Goal: Information Seeking & Learning: Learn about a topic

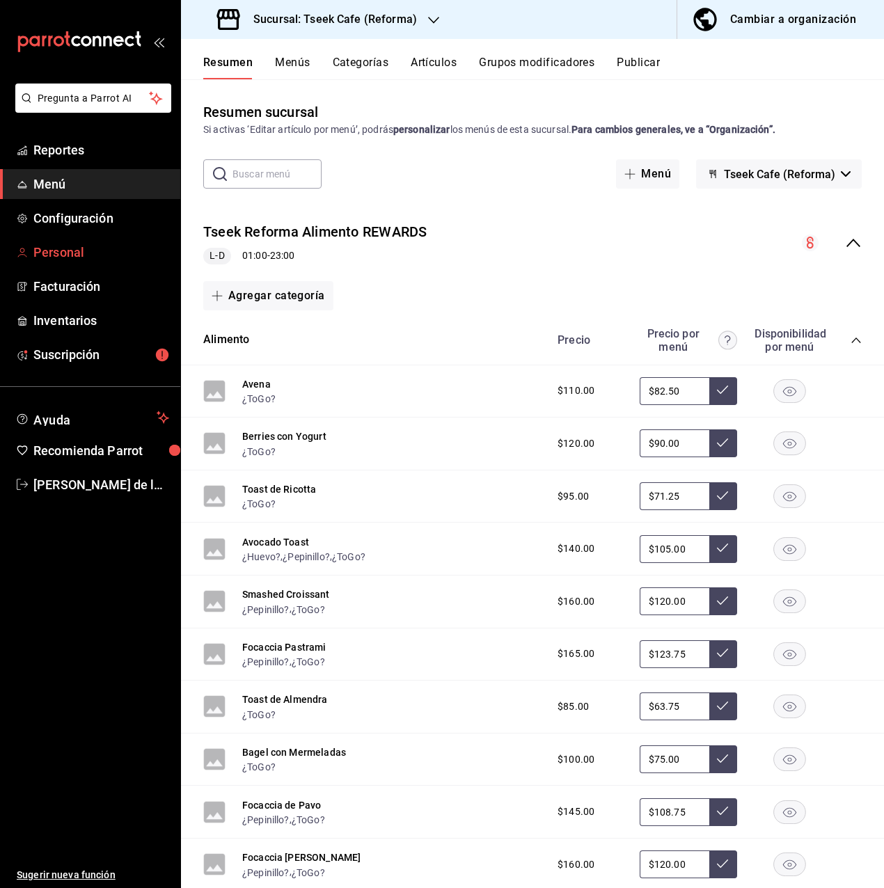
click at [95, 242] on link "Personal" at bounding box center [90, 252] width 180 height 30
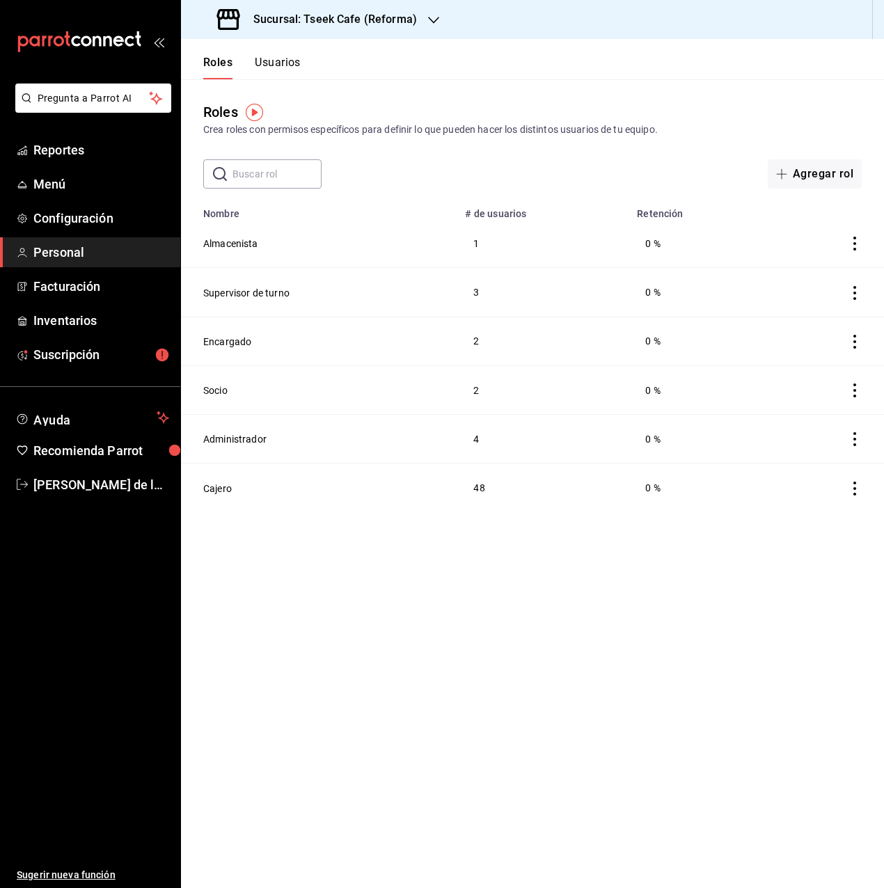
click at [269, 57] on button "Usuarios" at bounding box center [278, 68] width 46 height 24
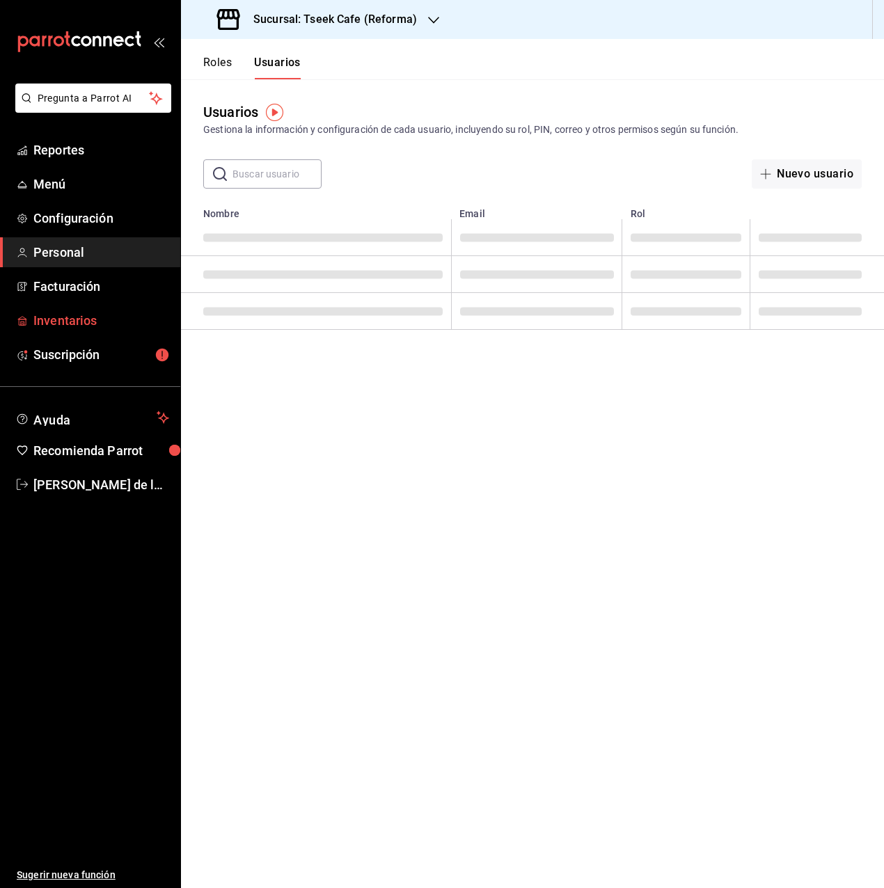
click at [96, 322] on span "Inventarios" at bounding box center [101, 320] width 136 height 19
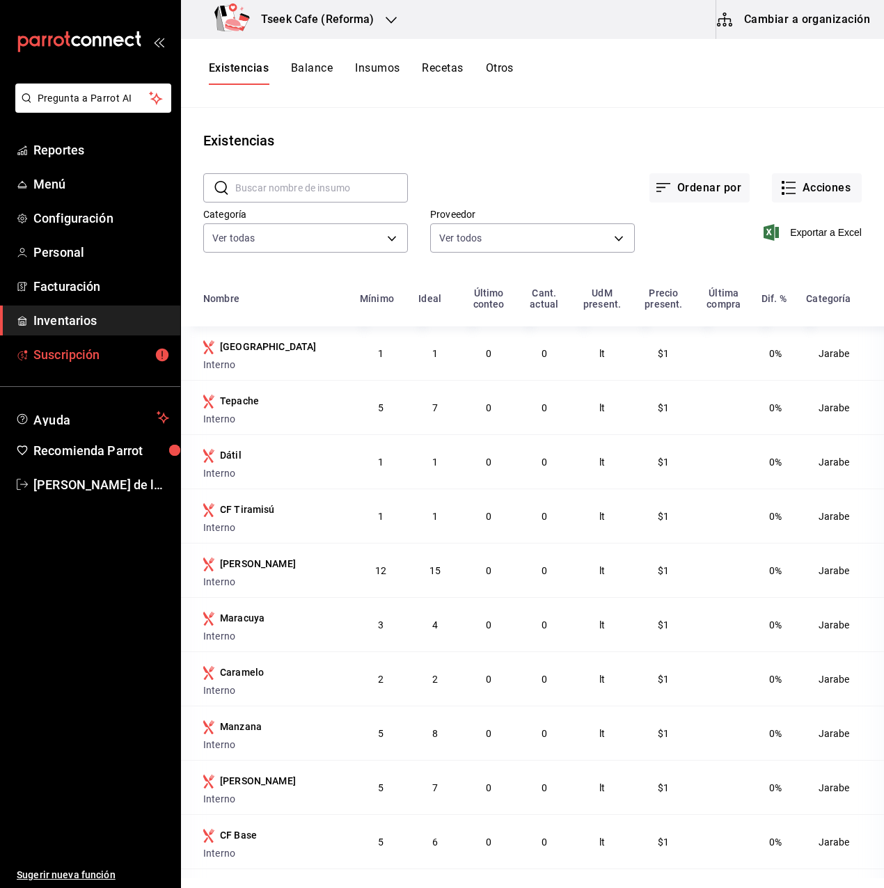
click at [45, 348] on span "Suscripción" at bounding box center [101, 354] width 136 height 19
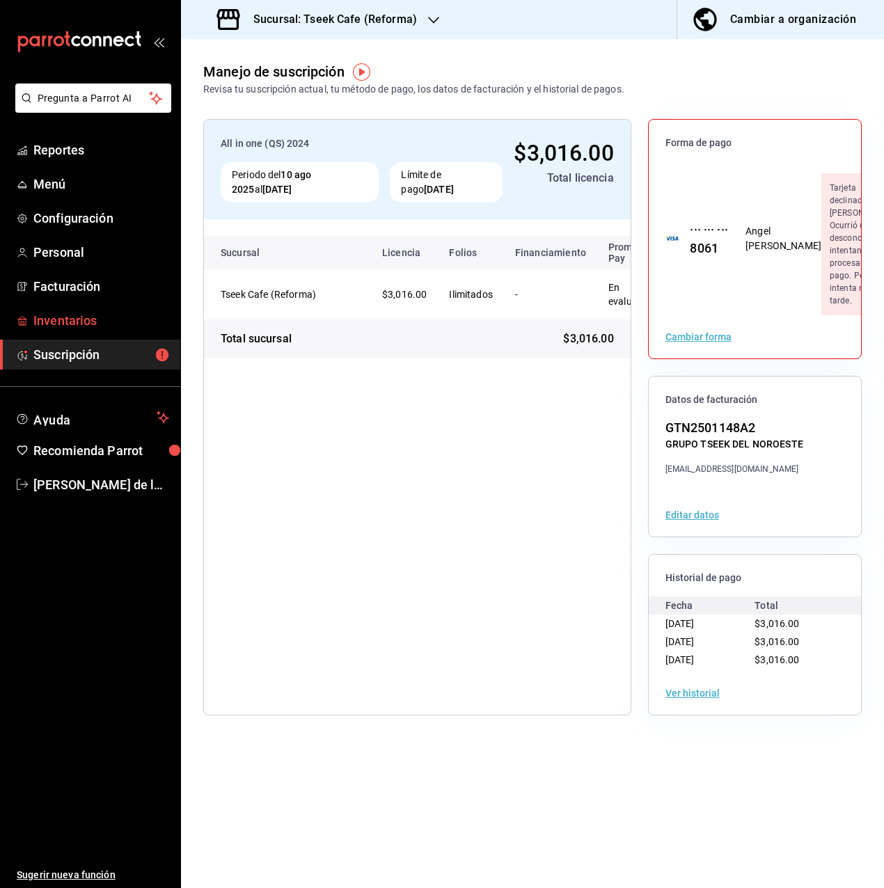
click at [54, 330] on link "Inventarios" at bounding box center [90, 321] width 180 height 30
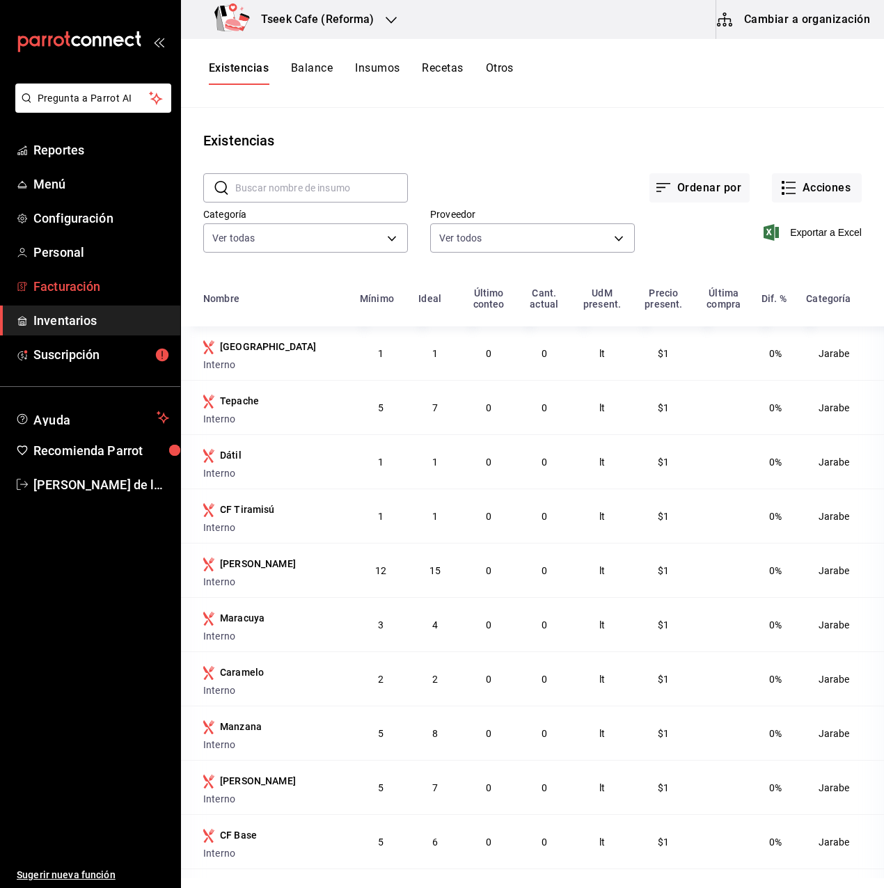
click at [54, 292] on span "Facturación" at bounding box center [101, 286] width 136 height 19
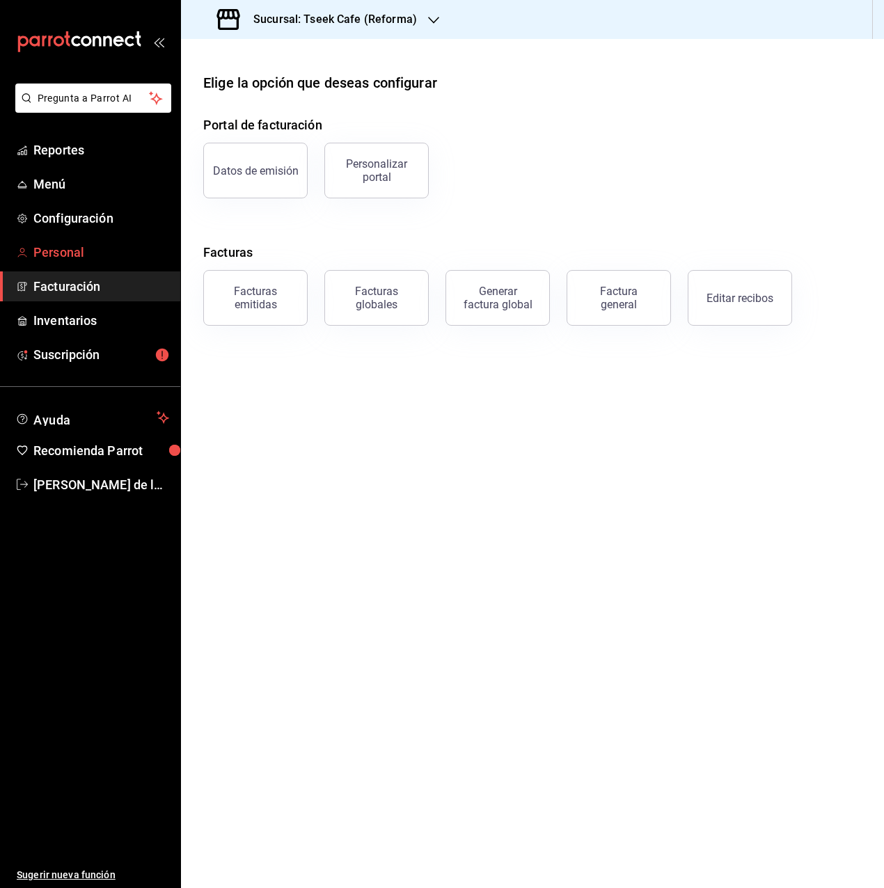
click at [56, 256] on span "Personal" at bounding box center [101, 252] width 136 height 19
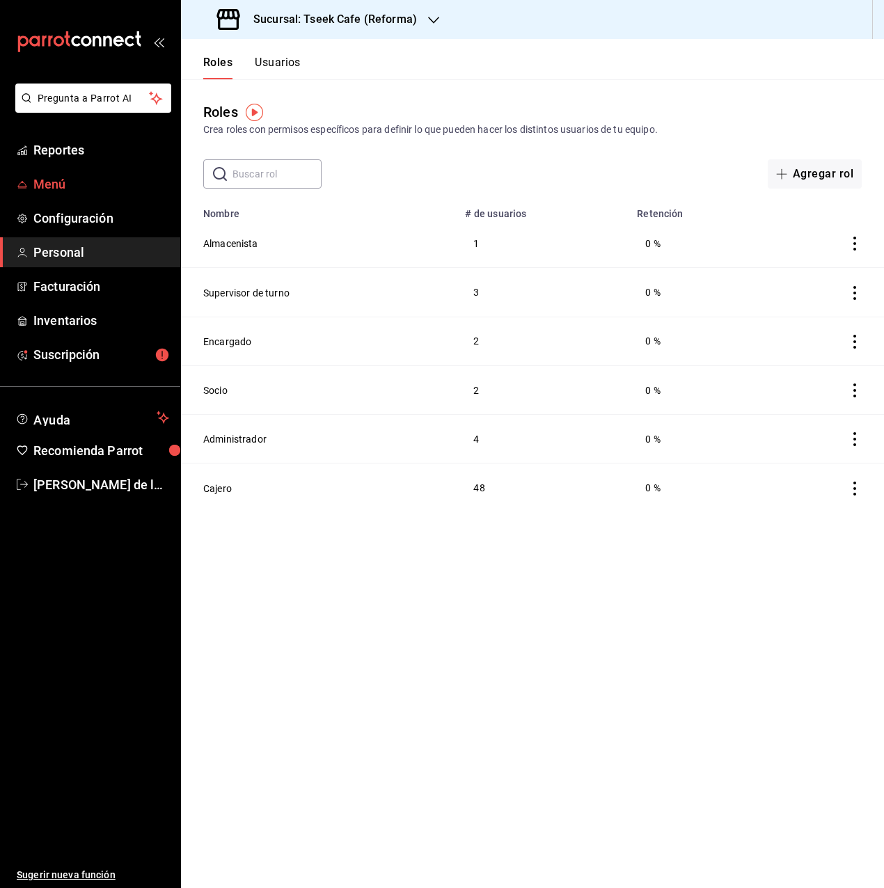
click at [62, 177] on span "Menú" at bounding box center [101, 184] width 136 height 19
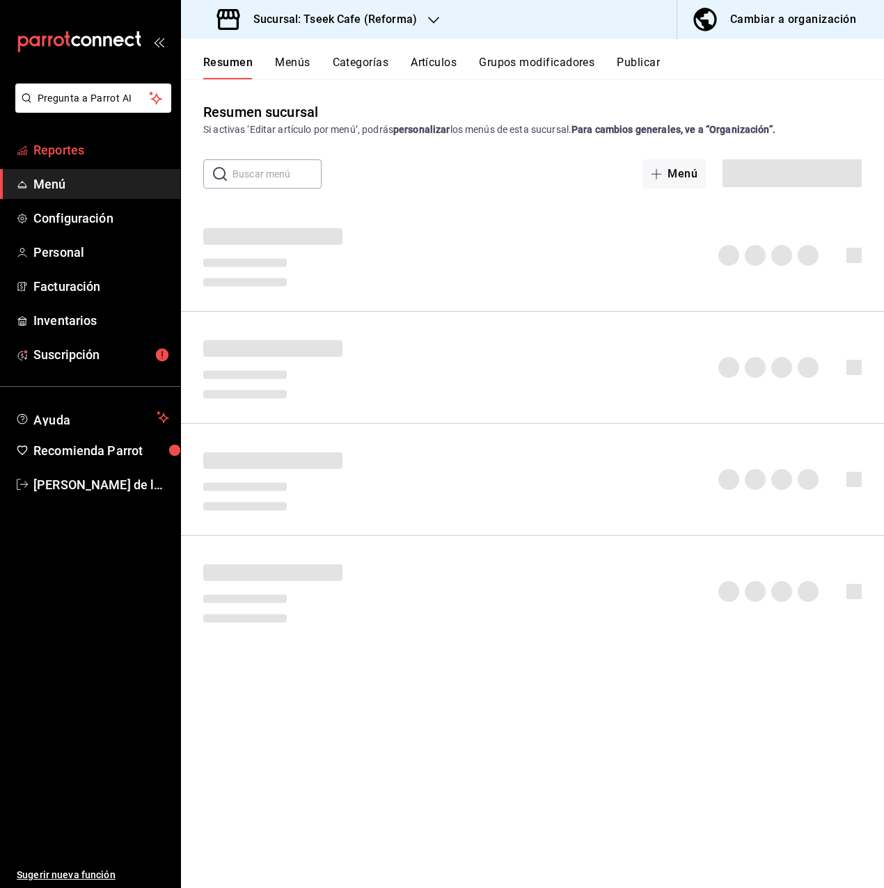
click at [64, 150] on span "Reportes" at bounding box center [101, 150] width 136 height 19
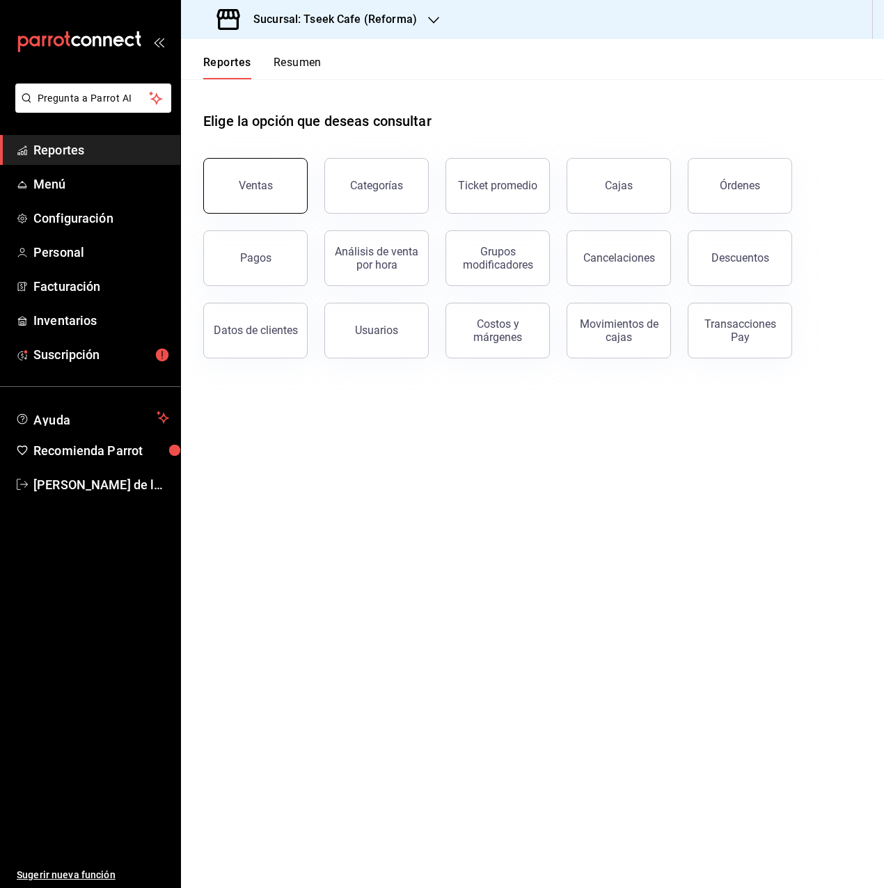
click at [280, 191] on button "Ventas" at bounding box center [255, 186] width 104 height 56
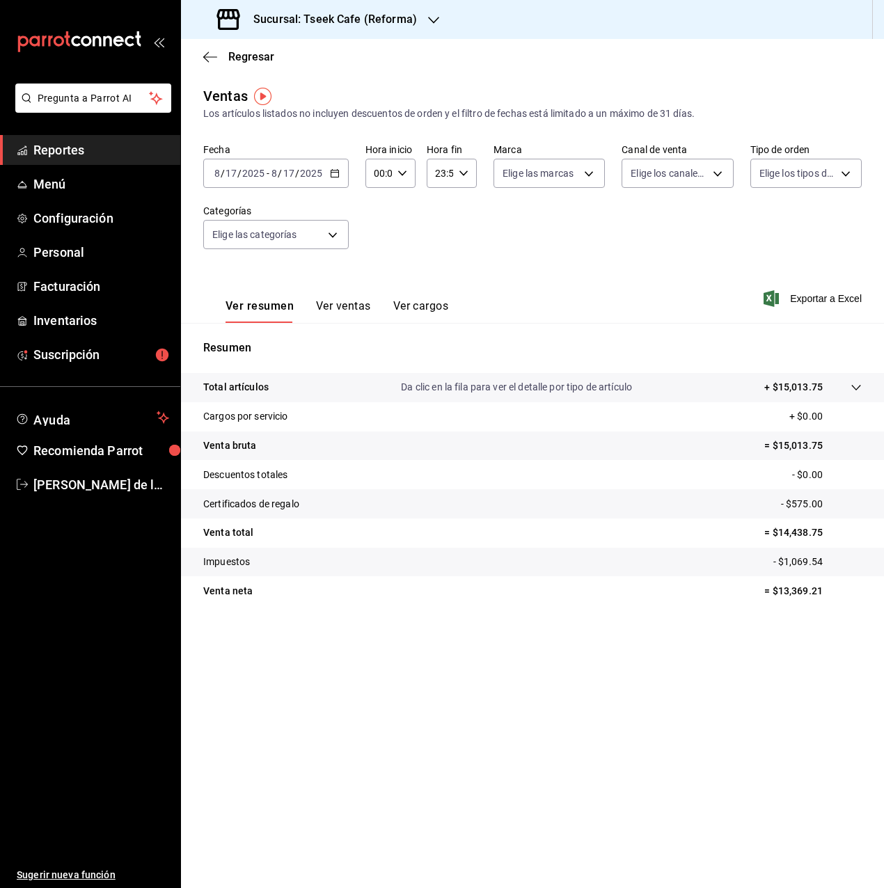
click at [312, 173] on input "2025" at bounding box center [311, 173] width 24 height 11
click at [371, 197] on div "Fecha [DATE] [DATE] - [DATE] [DATE] Hora inicio 00:00 Hora inicio Hora fin 23:5…" at bounding box center [532, 204] width 658 height 122
click at [342, 175] on div "[DATE] [DATE] - [DATE] [DATE]" at bounding box center [275, 173] width 145 height 29
click at [467, 301] on div "Ver resumen Ver ventas Ver cargos Exportar a Excel" at bounding box center [532, 294] width 703 height 57
click at [285, 175] on input "17" at bounding box center [289, 173] width 13 height 11
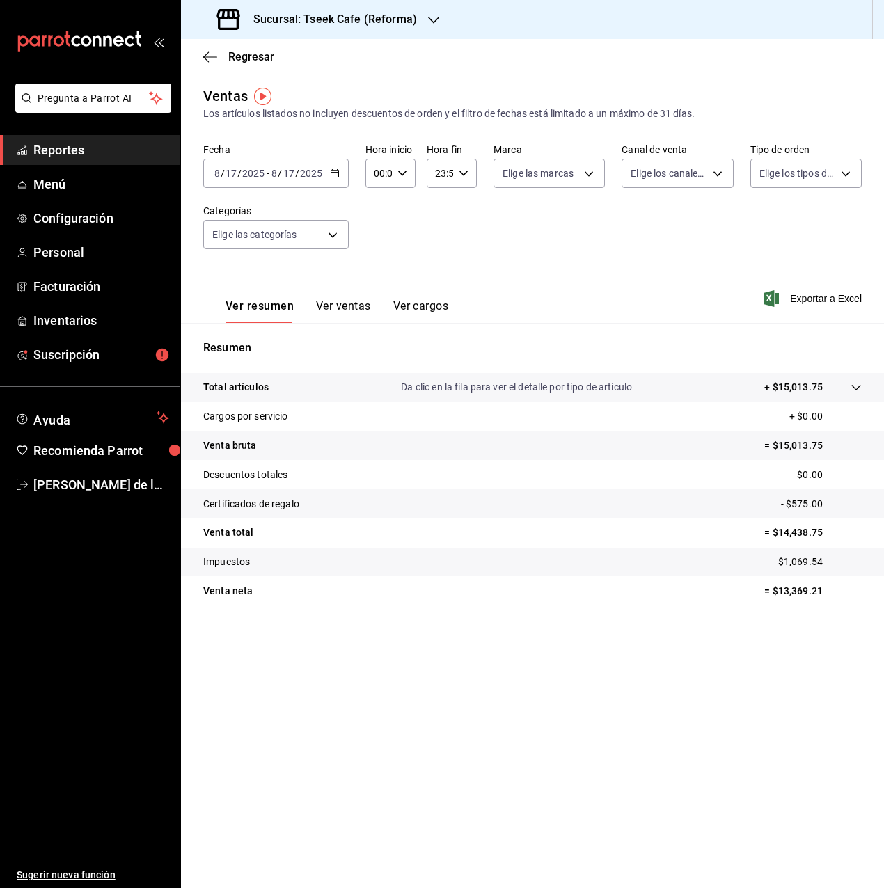
click at [338, 172] on icon "button" at bounding box center [335, 173] width 10 height 10
click at [258, 338] on span "Rango de fechas" at bounding box center [269, 340] width 108 height 15
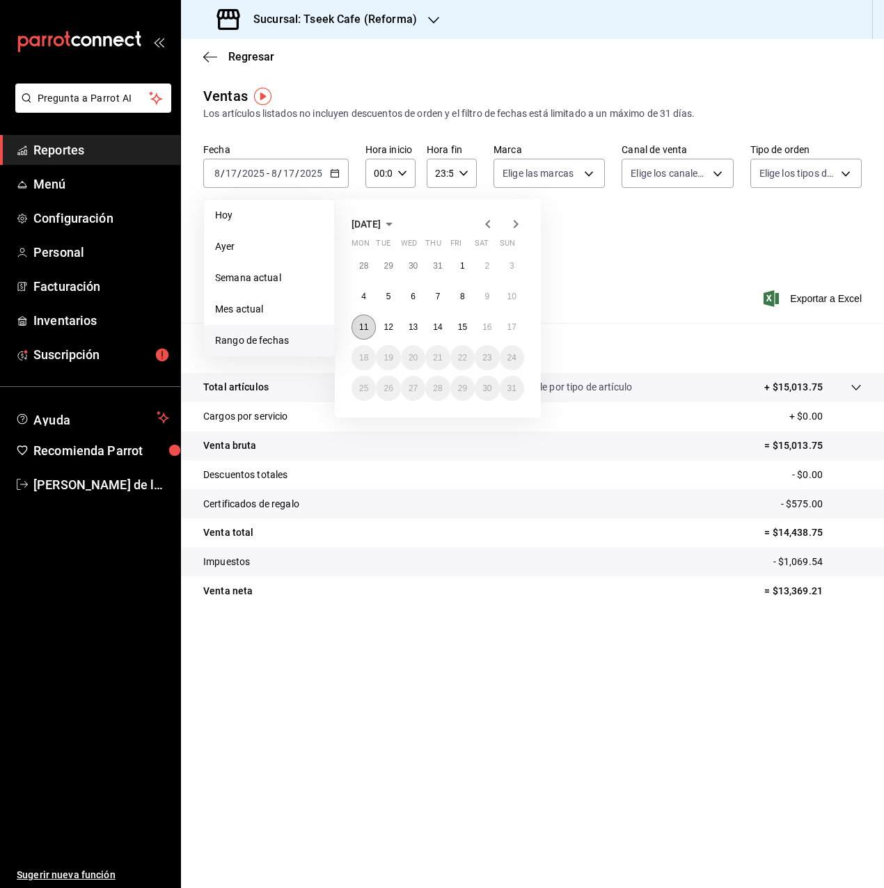
click at [361, 317] on button "11" at bounding box center [363, 327] width 24 height 25
click at [479, 325] on button "16" at bounding box center [487, 327] width 24 height 25
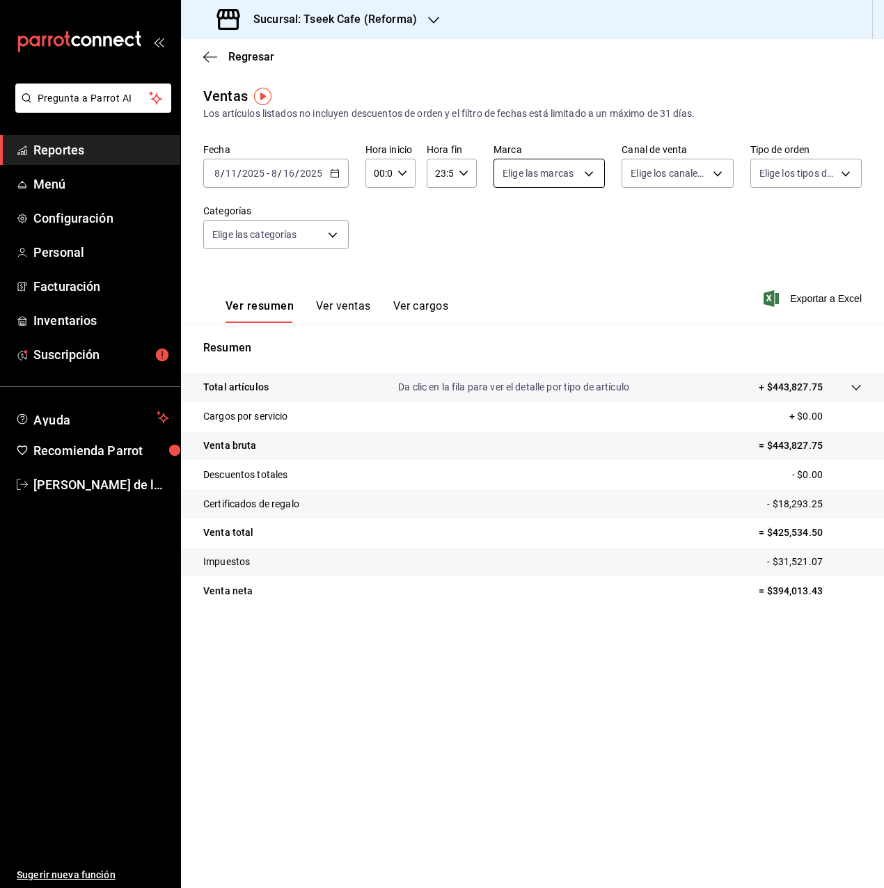
click at [543, 173] on body "Pregunta a Parrot AI Reportes Menú Configuración Personal Facturación Inventari…" at bounding box center [442, 444] width 884 height 888
click at [434, 200] on div at bounding box center [442, 444] width 884 height 888
click at [321, 235] on body "Pregunta a Parrot AI Reportes Menú Configuración Personal Facturación Inventari…" at bounding box center [442, 444] width 884 height 888
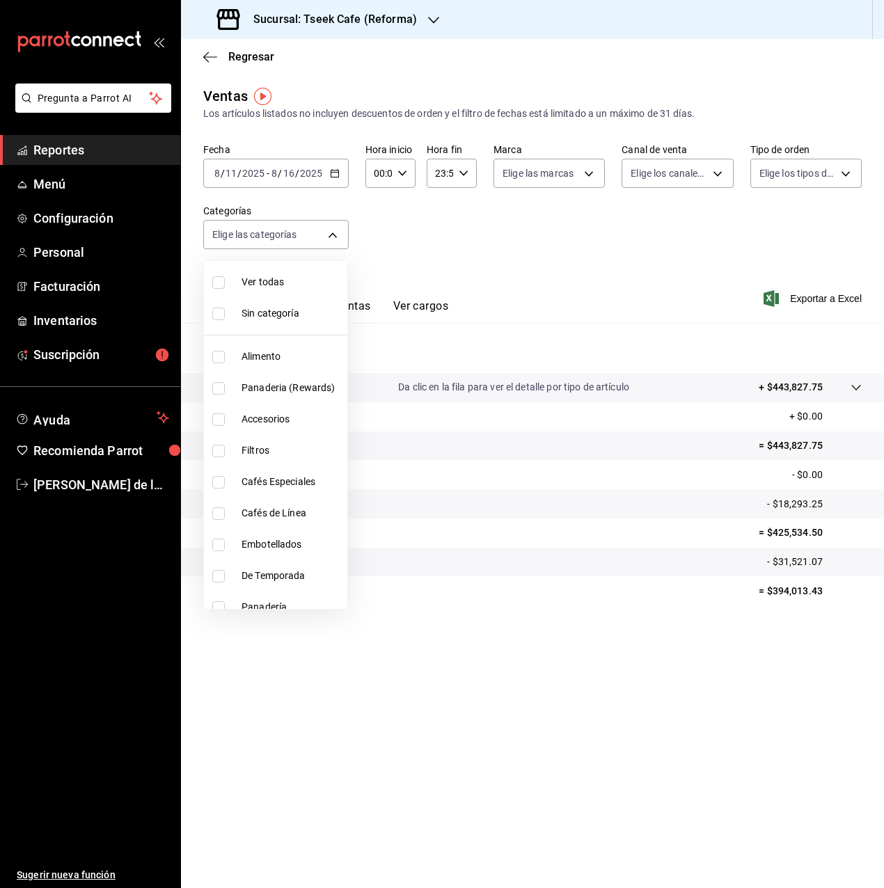
click at [219, 524] on li "Cafés de Línea" at bounding box center [275, 513] width 143 height 31
type input "8d8e4717-fa30-4a01-a73f-843e0fee67dd"
checkbox input "true"
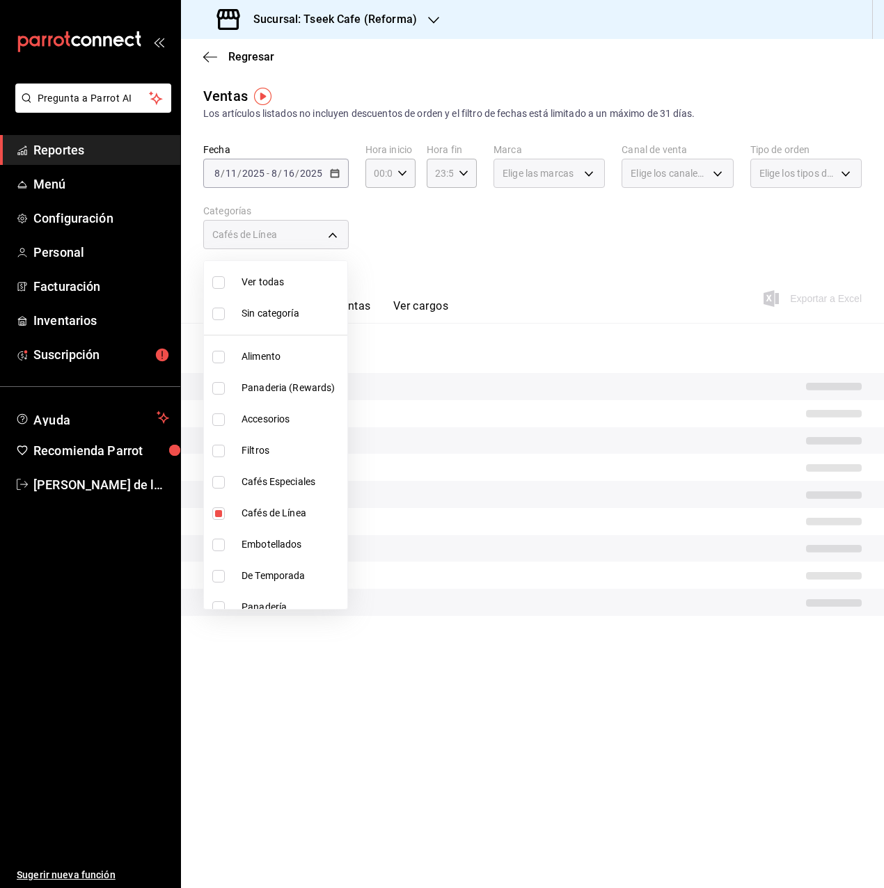
click at [223, 477] on input "checkbox" at bounding box center [218, 482] width 13 height 13
checkbox input "true"
type input "8d8e4717-fa30-4a01-a73f-843e0fee67dd,93e277f1-8231-4336-bf9f-0949b24338d8"
click at [579, 246] on div at bounding box center [442, 444] width 884 height 888
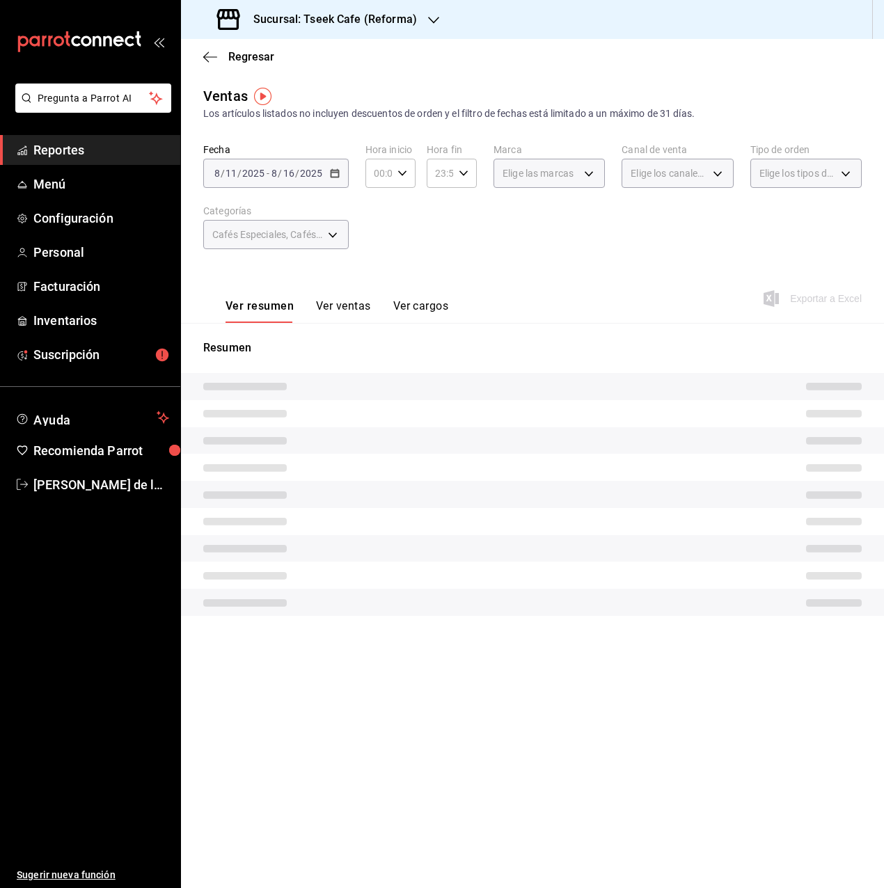
click at [338, 305] on button "Ver ventas" at bounding box center [343, 311] width 55 height 24
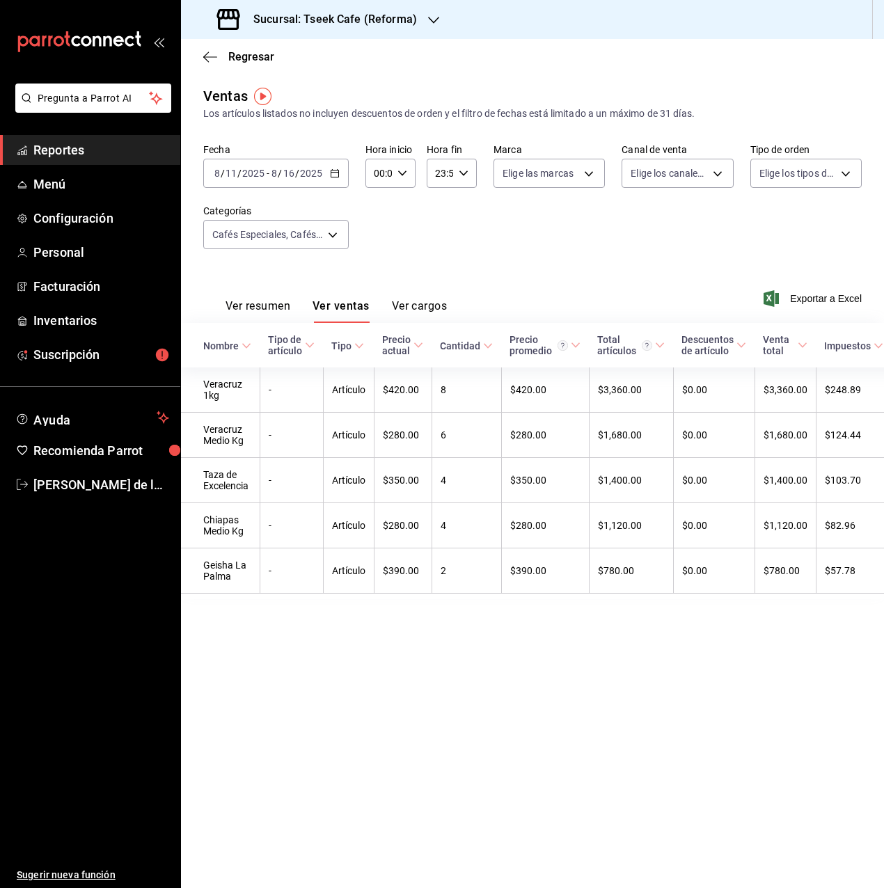
click at [292, 39] on div "Regresar" at bounding box center [532, 56] width 703 height 35
click at [301, 28] on div "Sucursal: Tseek Cafe (Reforma)" at bounding box center [318, 19] width 253 height 39
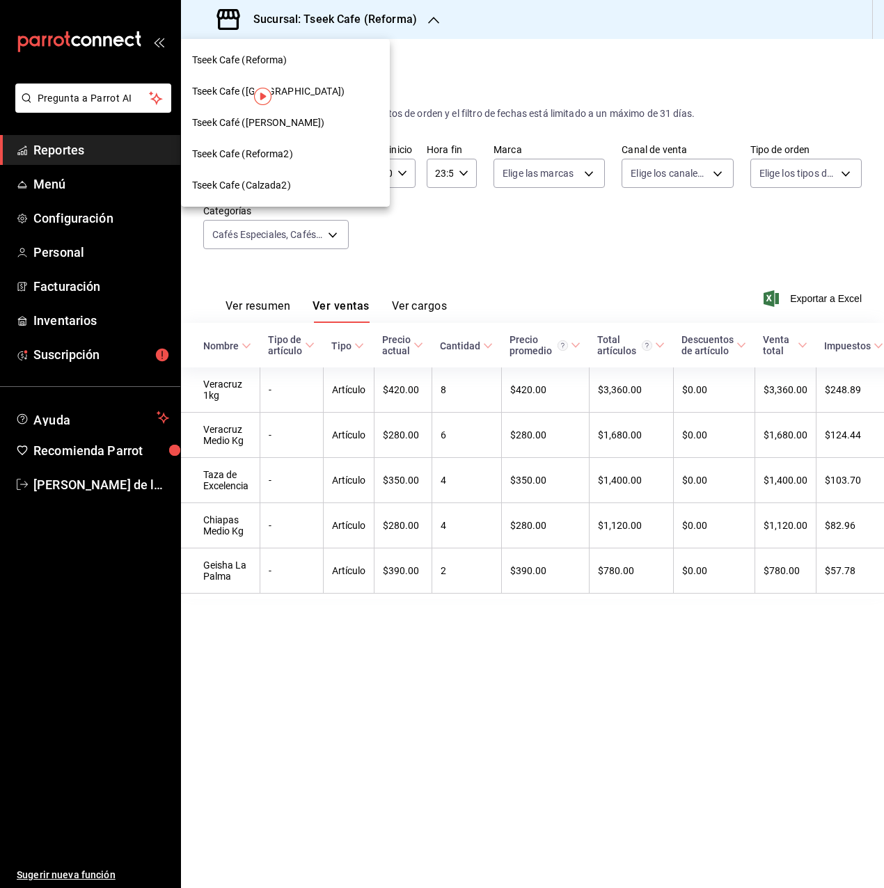
click at [280, 119] on span "Tseek Café ([PERSON_NAME])" at bounding box center [258, 123] width 132 height 15
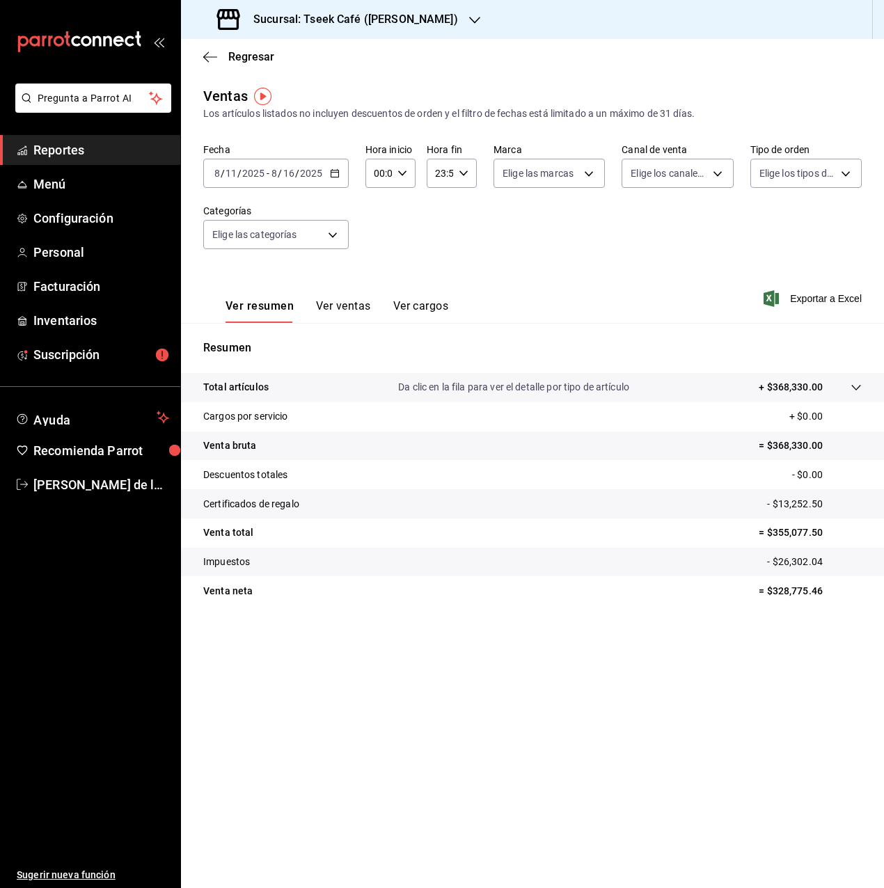
click at [350, 308] on button "Ver ventas" at bounding box center [343, 311] width 55 height 24
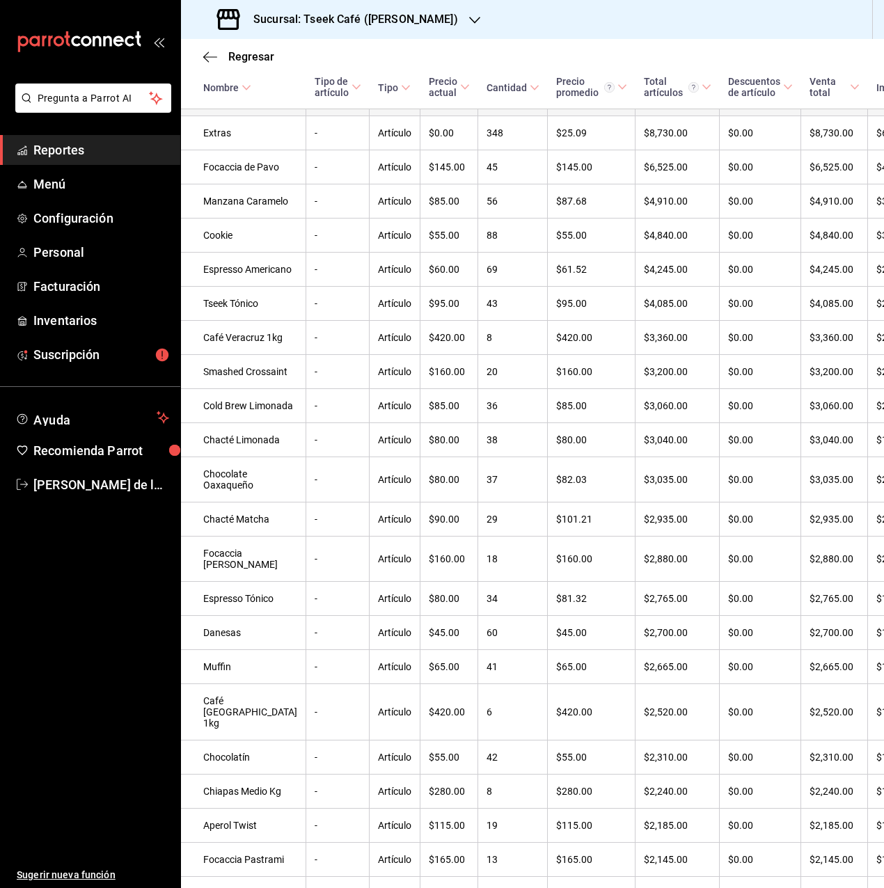
scroll to position [626, 0]
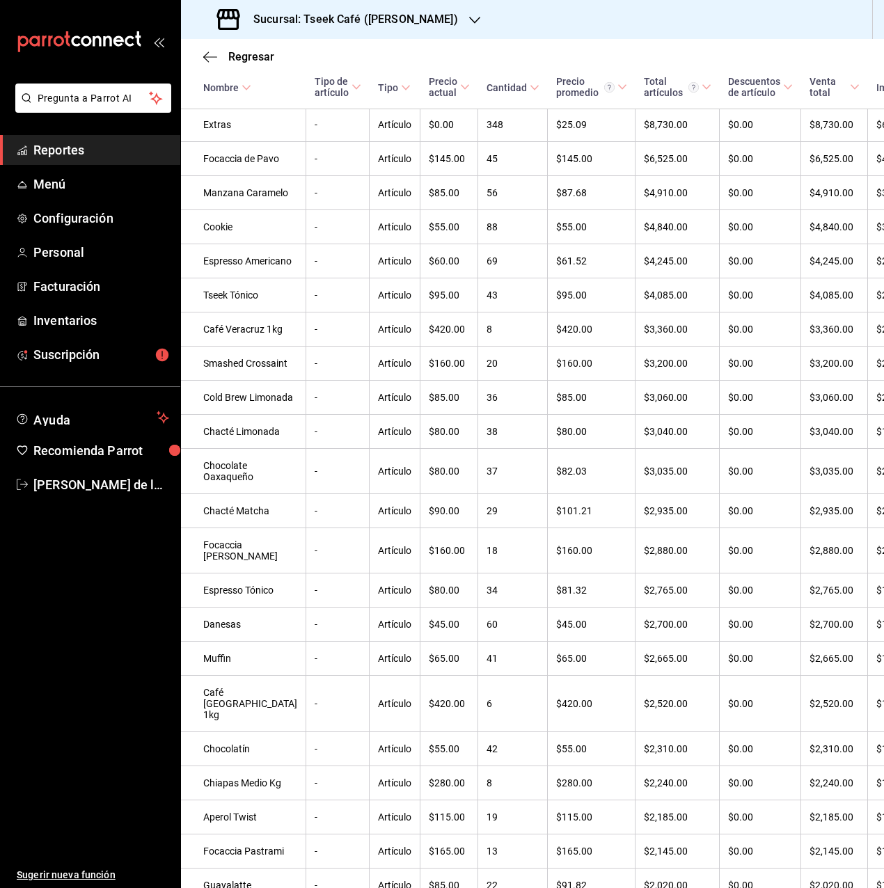
click at [383, 300] on tbody "Matcha Latte - Artículo $85.00 603 $101.21 $61,030.00 $0.00 $61,030.00 $4,481.8…" at bounding box center [602, 471] width 843 height 1409
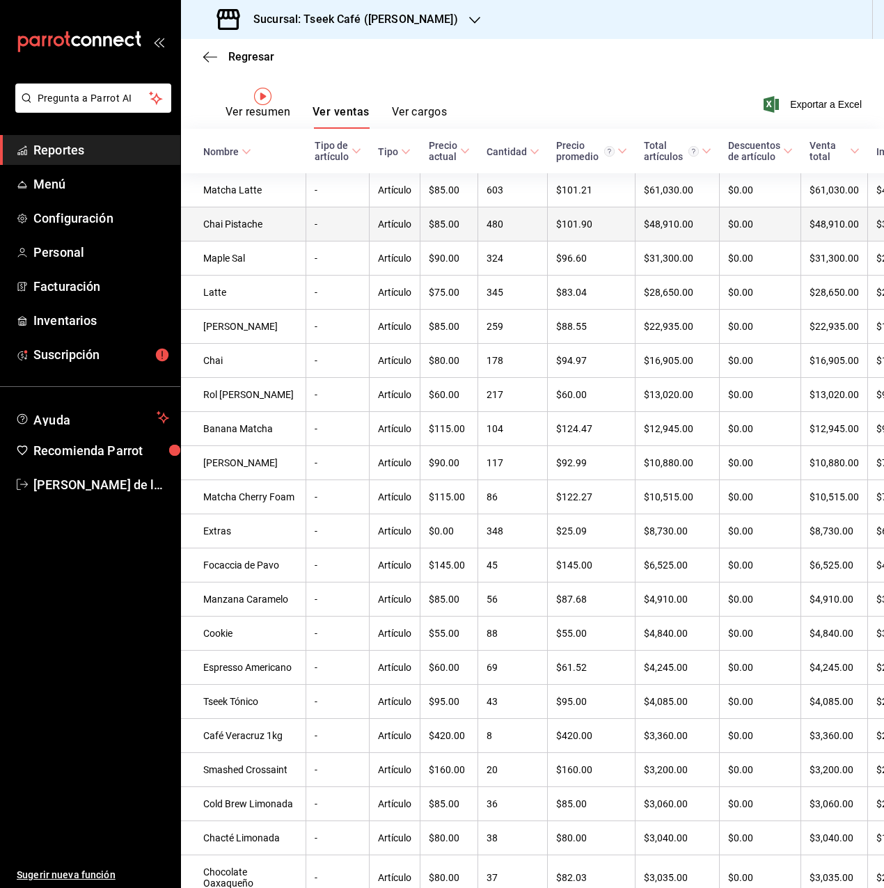
scroll to position [0, 0]
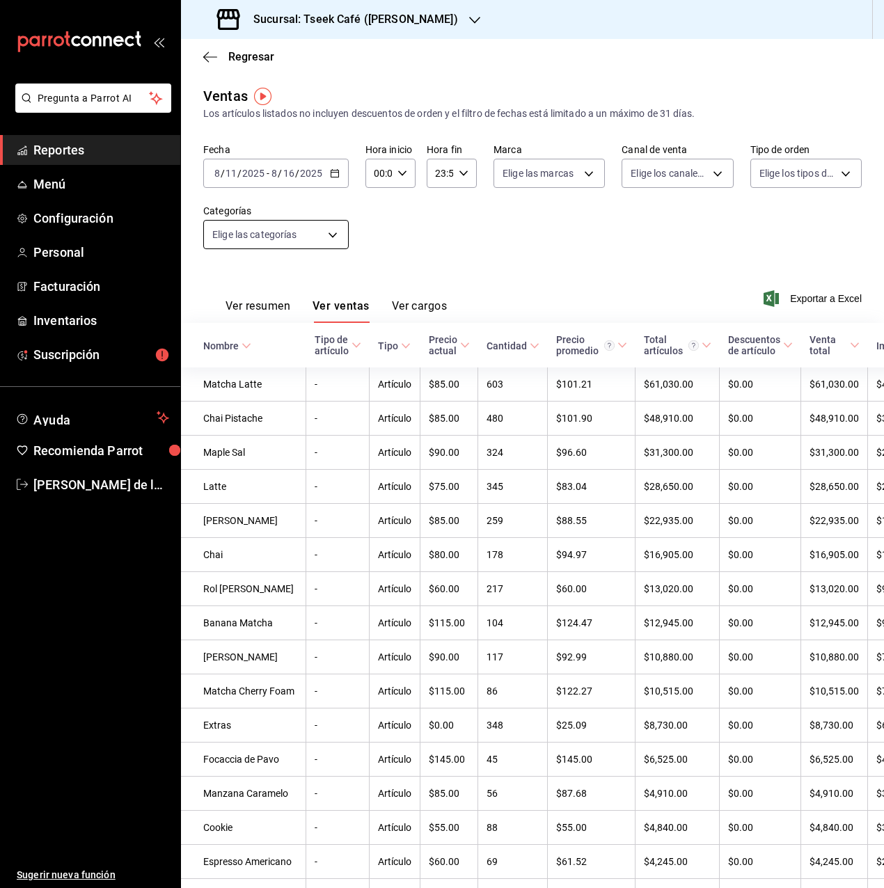
click at [337, 221] on body "Pregunta a Parrot AI Reportes Menú Configuración Personal Facturación Inventari…" at bounding box center [442, 444] width 884 height 888
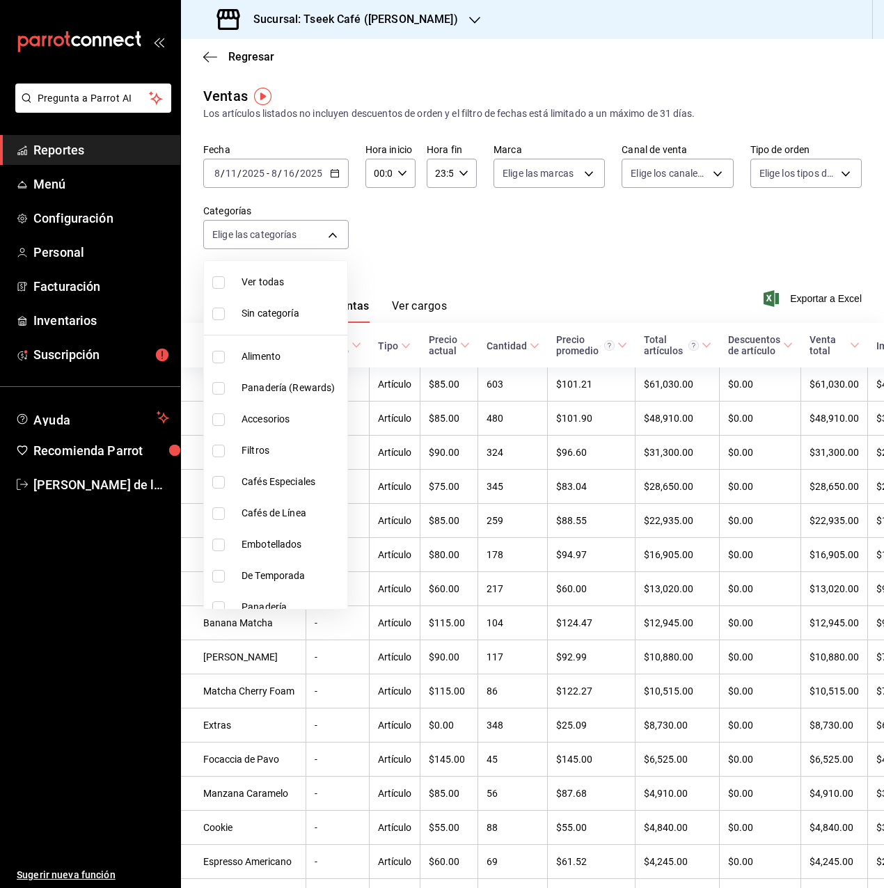
click at [268, 509] on span "Cafés de Línea" at bounding box center [292, 513] width 100 height 15
type input "e04ba174-5dee-45b5-a8da-663802674b38"
checkbox input "true"
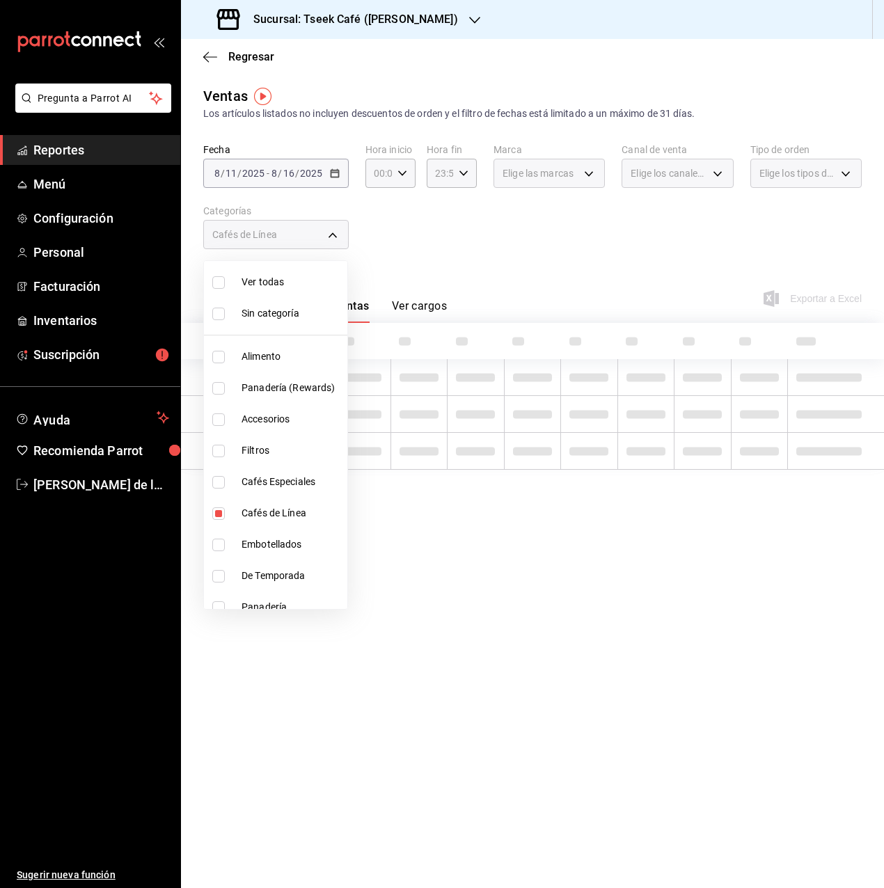
click at [285, 480] on span "Cafés Especiales" at bounding box center [292, 482] width 100 height 15
type input "e04ba174-5dee-45b5-a8da-663802674b38,2c59cf11-5112-431c-ae76-044741312001"
checkbox input "true"
click at [509, 215] on div at bounding box center [442, 444] width 884 height 888
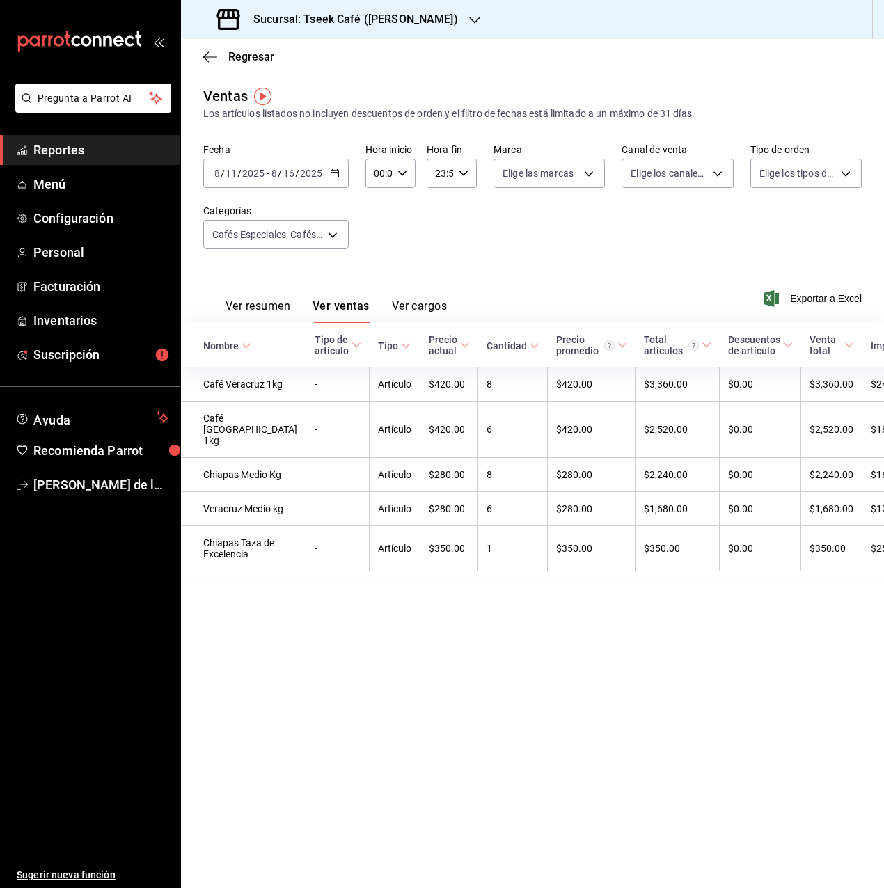
click at [297, 6] on div "Sucursal: Tseek Café ([PERSON_NAME])" at bounding box center [339, 19] width 294 height 39
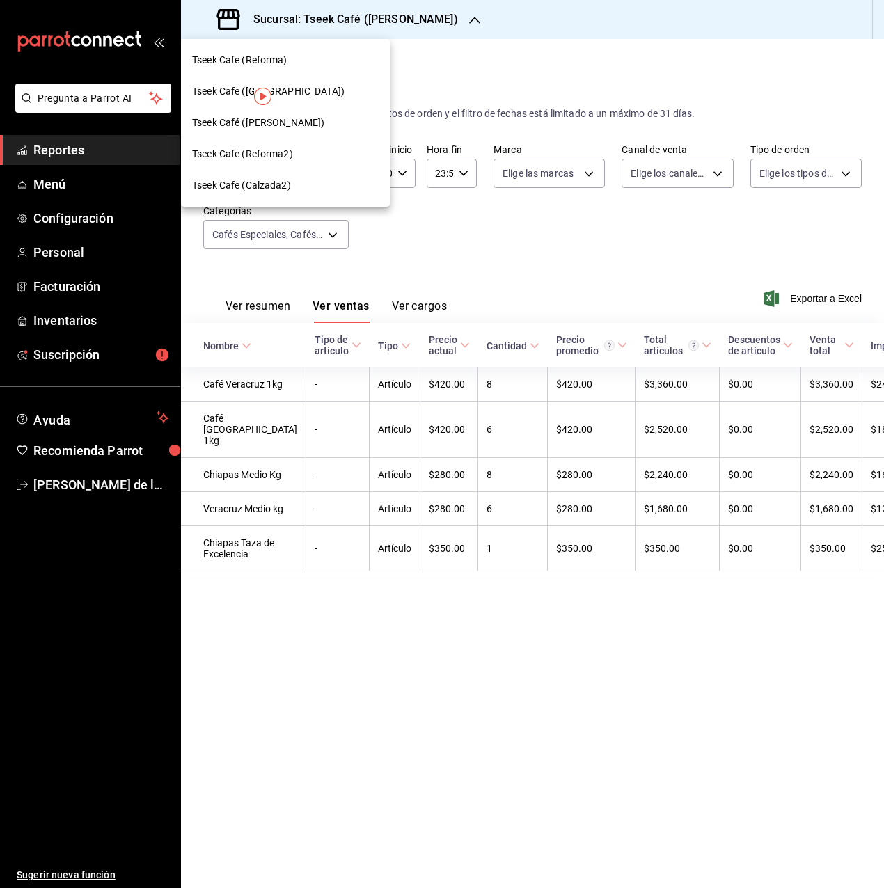
click at [289, 88] on span "Tseek Cafe ([GEOGRAPHIC_DATA])" at bounding box center [268, 91] width 152 height 15
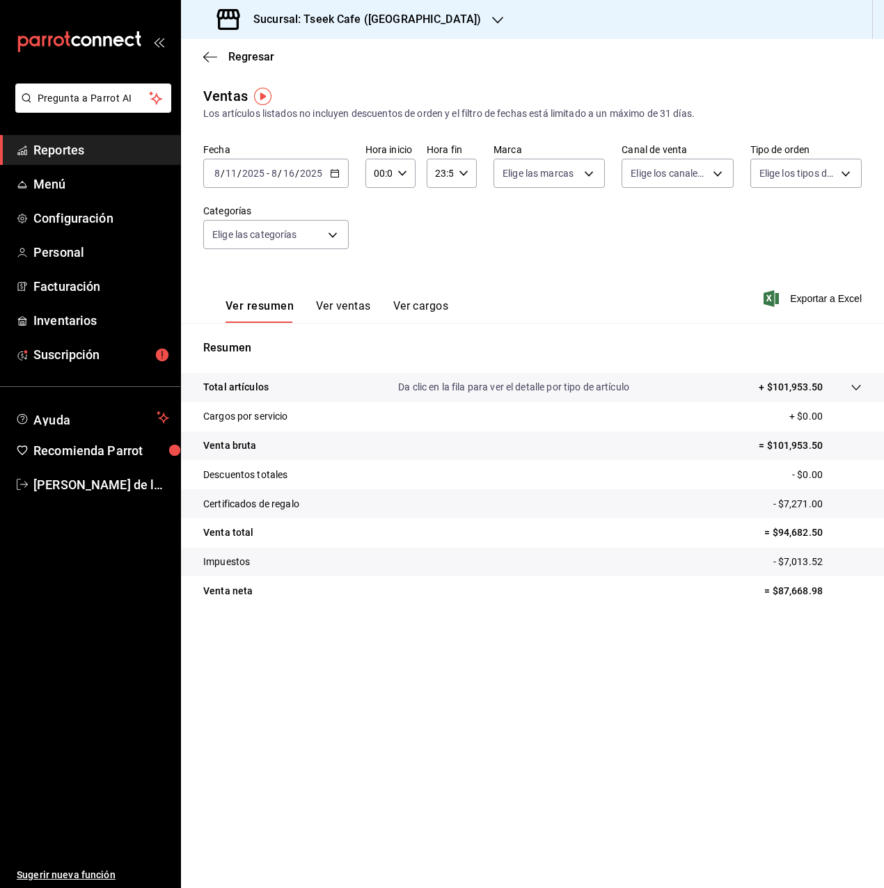
click at [348, 306] on button "Ver ventas" at bounding box center [343, 311] width 55 height 24
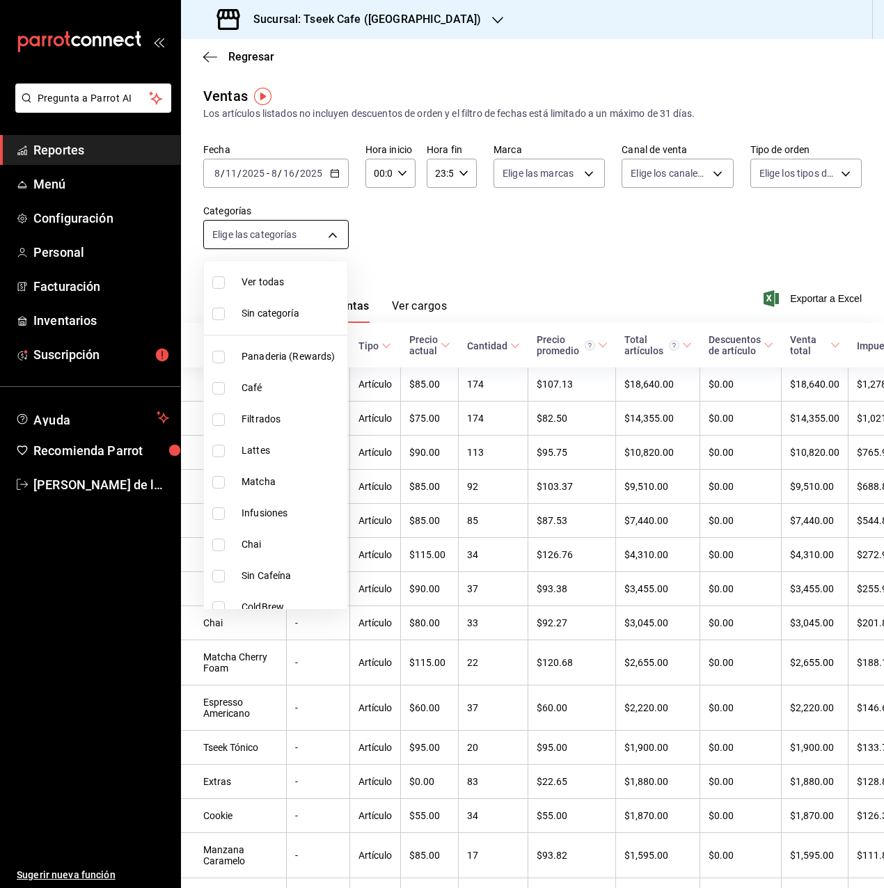
click at [292, 226] on body "Pregunta a Parrot AI Reportes Menú Configuración Personal Facturación Inventari…" at bounding box center [442, 444] width 884 height 888
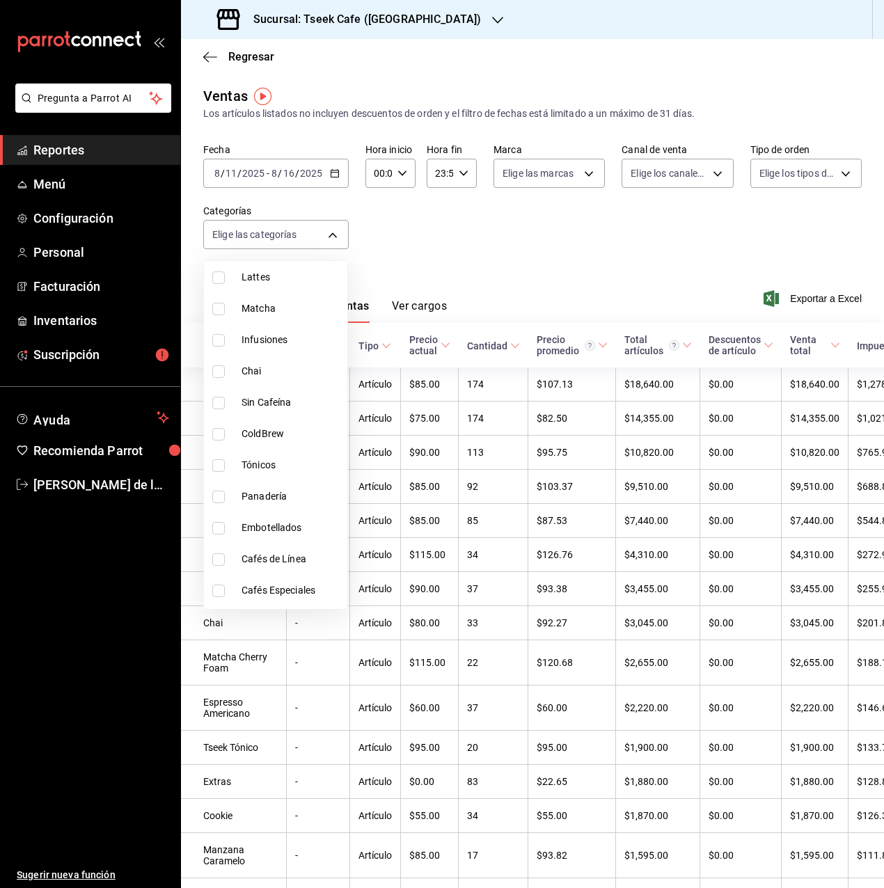
scroll to position [278, 0]
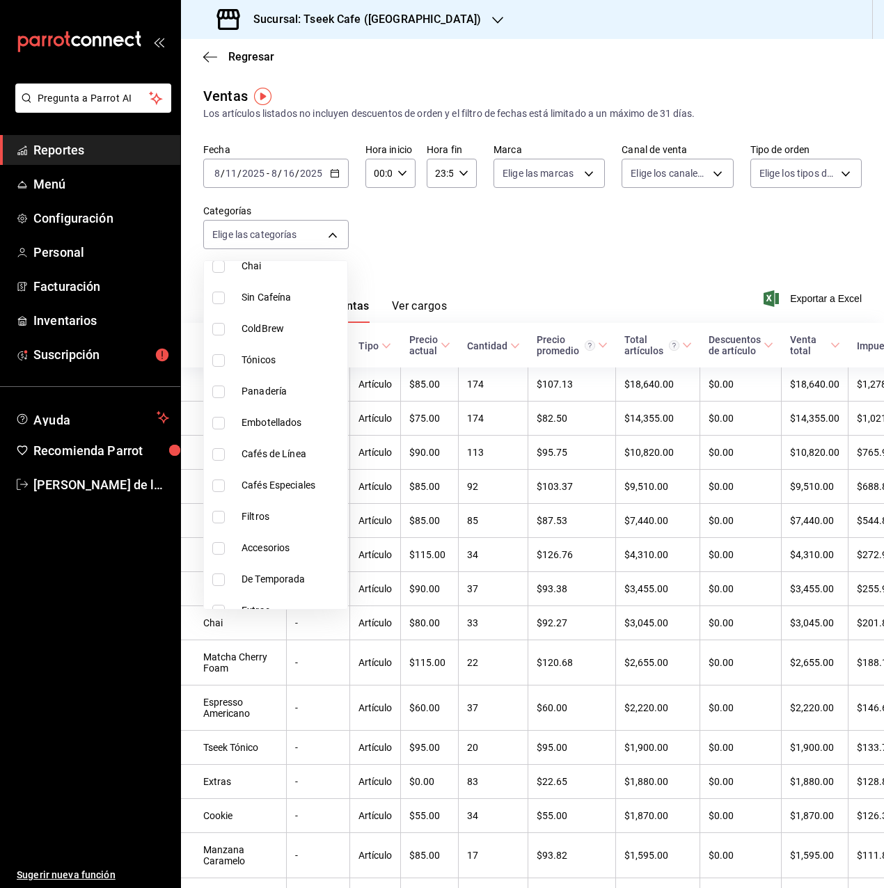
click at [252, 456] on span "Cafés de Línea" at bounding box center [292, 454] width 100 height 15
type input "e62a1eeb-cccc-4c83-92ac-2c5edc62178f"
checkbox input "true"
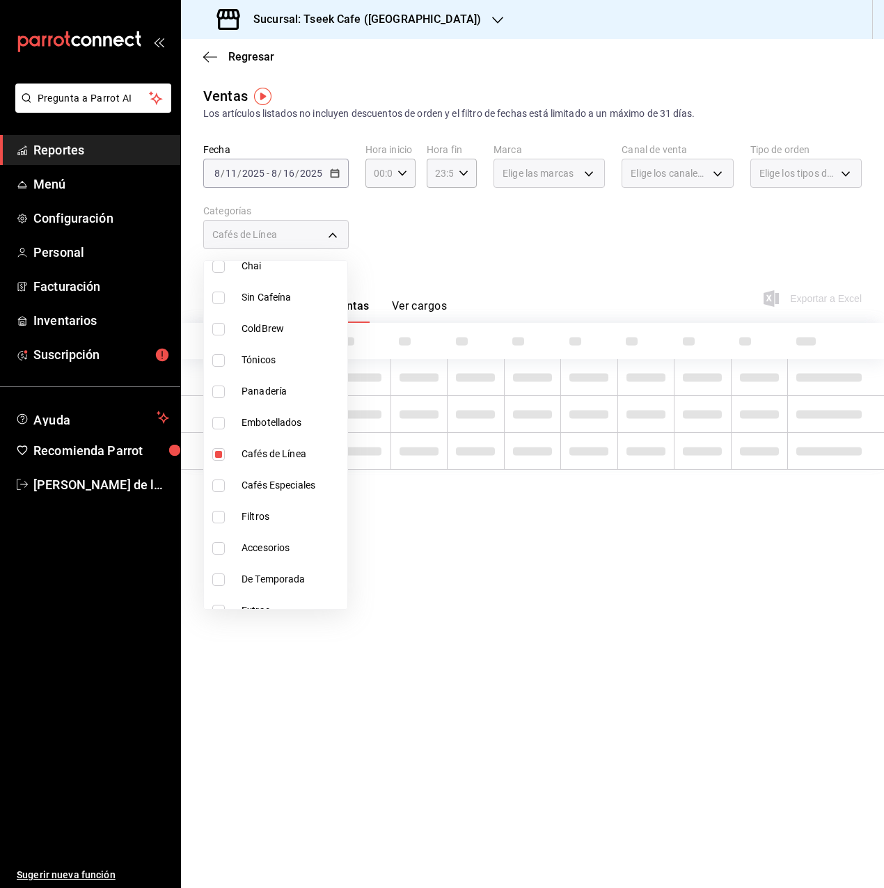
click at [252, 477] on li "Cafés Especiales" at bounding box center [275, 485] width 143 height 31
type input "e62a1eeb-cccc-4c83-92ac-2c5edc62178f,f958dd6f-98e8-4a34-83dc-0bfa05d196cd"
checkbox input "true"
click at [514, 220] on div at bounding box center [442, 444] width 884 height 888
